Goal: Transaction & Acquisition: Purchase product/service

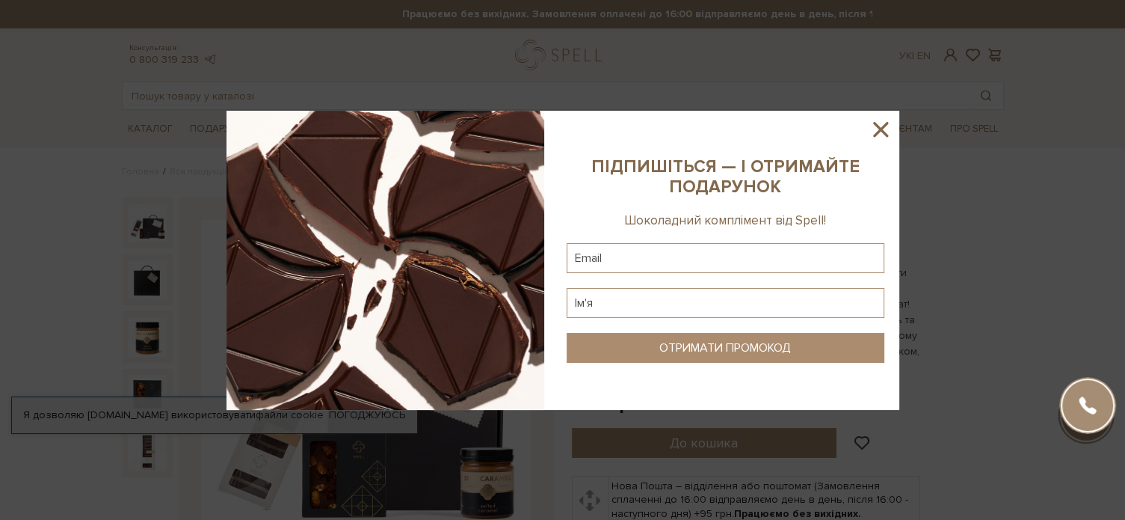
click at [881, 131] on icon at bounding box center [880, 129] width 15 height 15
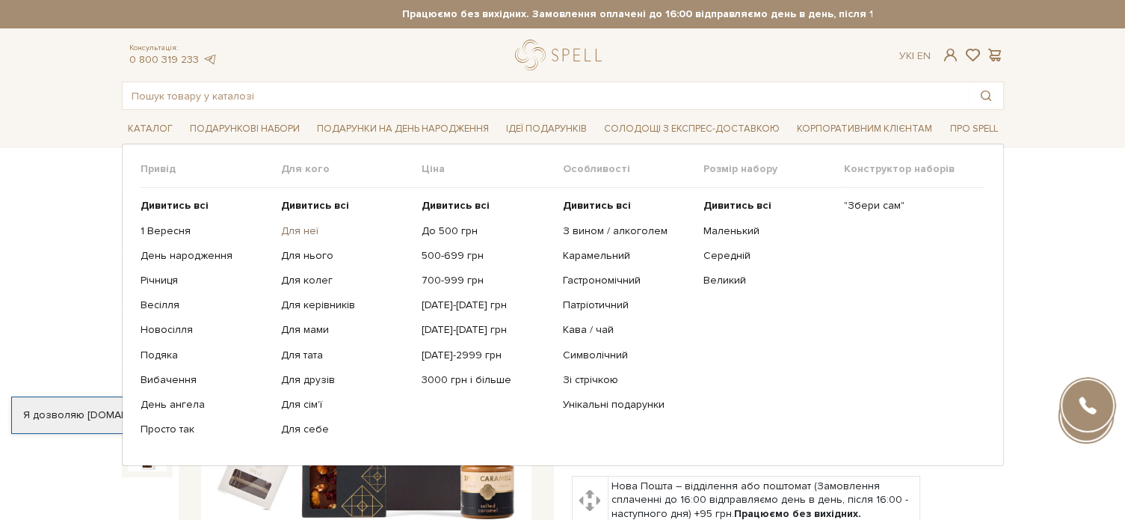
click at [292, 232] on link "Для неї" at bounding box center [345, 230] width 129 height 13
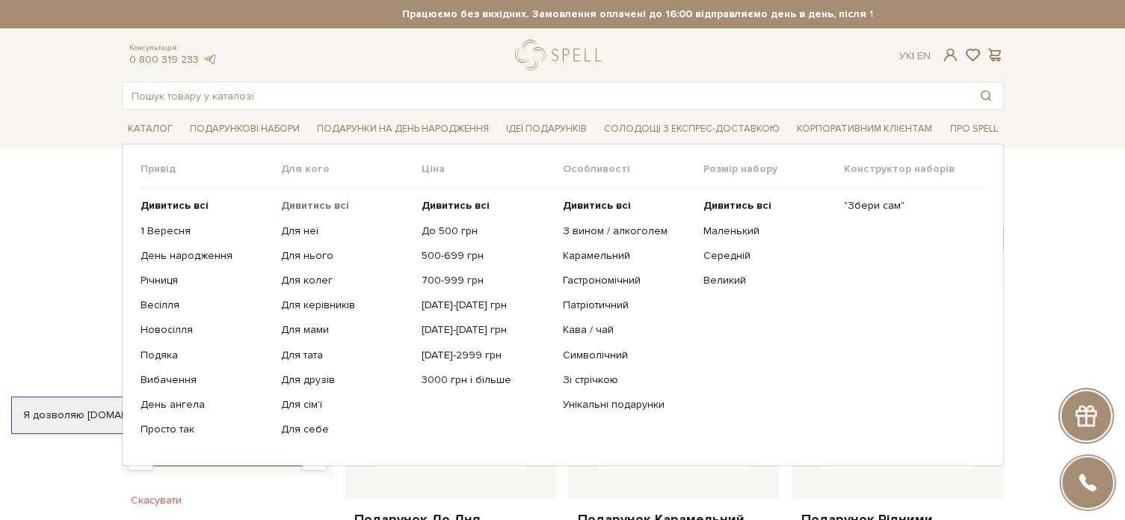
click at [305, 203] on b "Дивитись всі" at bounding box center [315, 205] width 68 height 13
